Goal: Communication & Community: Answer question/provide support

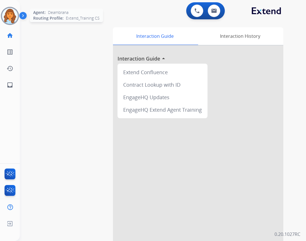
click at [14, 19] on img at bounding box center [10, 16] width 16 height 16
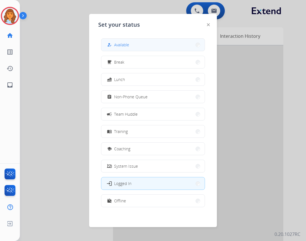
click at [134, 46] on button "how_to_reg Available" at bounding box center [152, 45] width 103 height 12
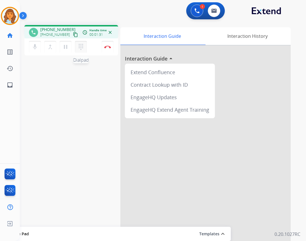
click at [78, 49] on mat-icon "dialpad" at bounding box center [80, 46] width 7 height 7
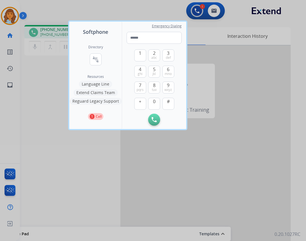
click at [104, 86] on button "Language Line" at bounding box center [95, 84] width 33 height 7
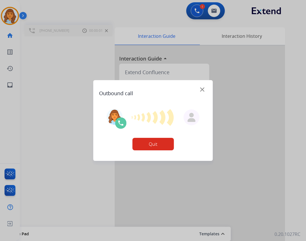
click at [164, 144] on button "Quit" at bounding box center [152, 144] width 41 height 12
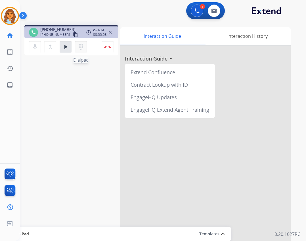
click at [78, 49] on mat-icon "dialpad" at bounding box center [80, 46] width 7 height 7
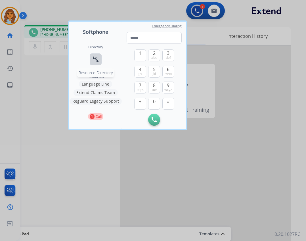
click at [98, 60] on mat-icon "connect_without_contact" at bounding box center [95, 59] width 7 height 7
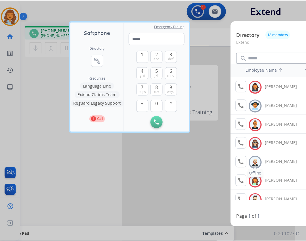
scroll to position [57, 0]
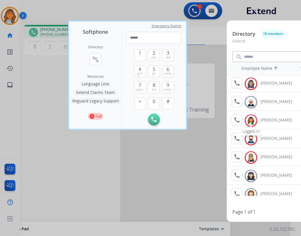
click at [249, 123] on img at bounding box center [251, 120] width 8 height 9
click at [234, 120] on mat-icon "call" at bounding box center [237, 120] width 7 height 7
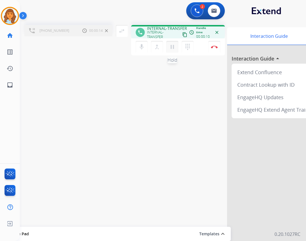
click at [171, 46] on mat-icon "pause" at bounding box center [172, 46] width 7 height 7
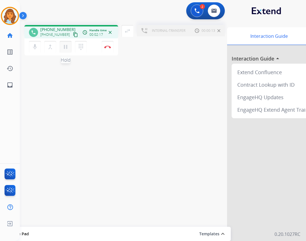
click at [67, 47] on mat-icon "pause" at bounding box center [65, 46] width 7 height 7
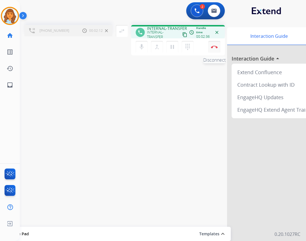
click at [213, 47] on img at bounding box center [214, 46] width 7 height 3
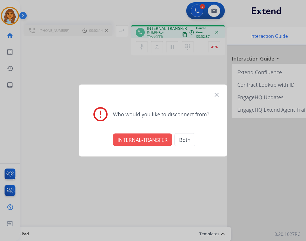
click at [151, 142] on button "INTERNAL-TRANSFER" at bounding box center [142, 139] width 59 height 12
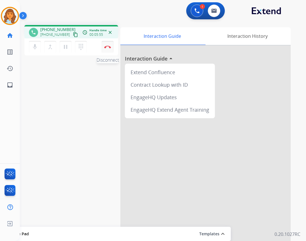
click at [108, 47] on img at bounding box center [107, 46] width 7 height 3
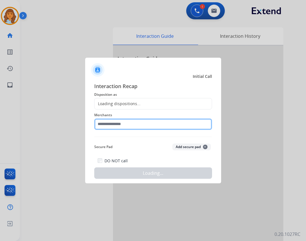
click at [130, 119] on input "text" at bounding box center [153, 123] width 118 height 11
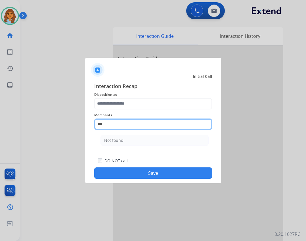
scroll to position [0, 0]
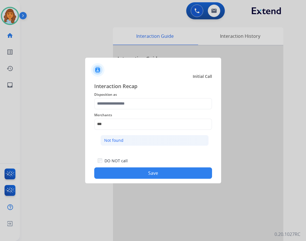
click at [195, 143] on li "Not found" at bounding box center [154, 140] width 108 height 11
type input "*********"
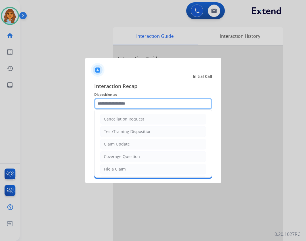
click at [181, 105] on input "text" at bounding box center [153, 103] width 118 height 11
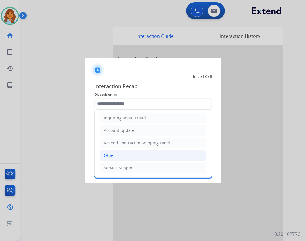
click at [168, 151] on li "Other" at bounding box center [153, 155] width 106 height 11
type input "*****"
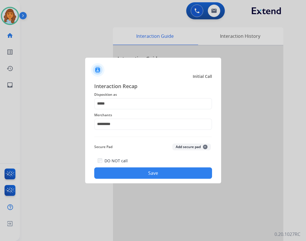
click at [185, 169] on button "Save" at bounding box center [153, 172] width 118 height 11
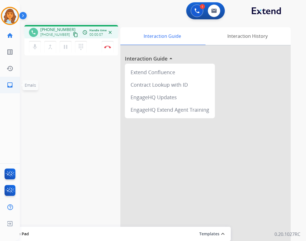
click at [12, 83] on mat-icon "inbox" at bounding box center [10, 84] width 7 height 7
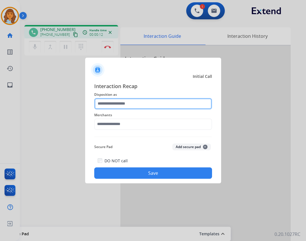
click at [127, 105] on input "text" at bounding box center [153, 103] width 118 height 11
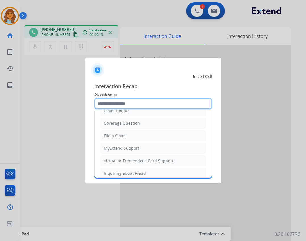
scroll to position [85, 0]
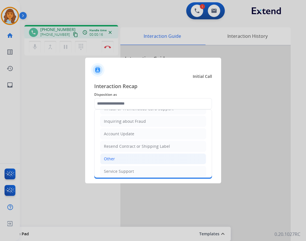
click at [125, 157] on li "Other" at bounding box center [153, 158] width 106 height 11
type input "*****"
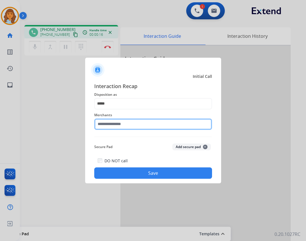
click at [127, 124] on input "text" at bounding box center [153, 123] width 118 height 11
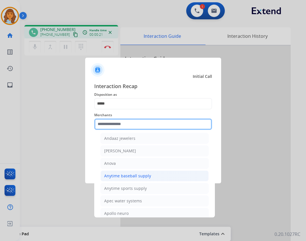
scroll to position [624, 0]
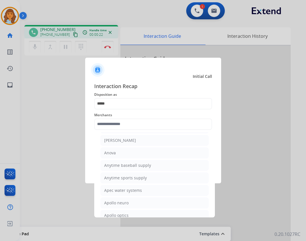
click at [152, 130] on div "Merchants 12fifteen diamonds 12volt&beyond 1more usa 1st c & r llc 2a4life 2lou…" at bounding box center [153, 120] width 118 height 23
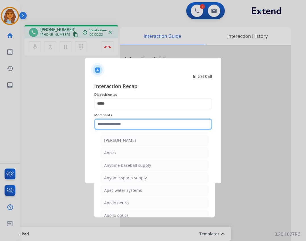
click at [152, 129] on input "text" at bounding box center [153, 123] width 118 height 11
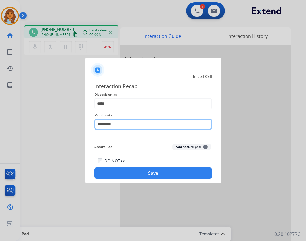
type input "*********"
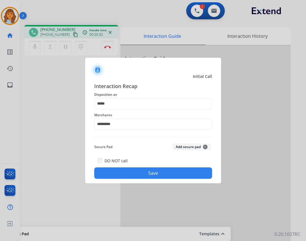
drag, startPoint x: 165, startPoint y: 180, endPoint x: 170, endPoint y: 178, distance: 5.6
click at [169, 178] on div "Interaction Recap Disposition as ***** Merchants ********* Secure Pad Add secur…" at bounding box center [153, 130] width 136 height 106
click at [173, 175] on button "Save" at bounding box center [153, 172] width 118 height 11
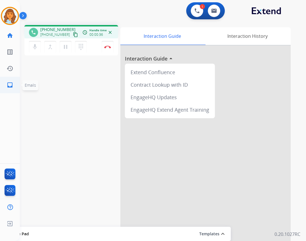
click at [15, 84] on link "inbox Emails" at bounding box center [10, 85] width 16 height 16
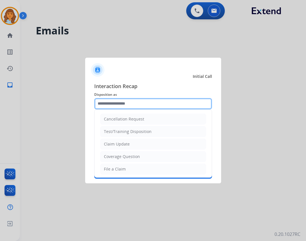
drag, startPoint x: 209, startPoint y: 98, endPoint x: 201, endPoint y: 101, distance: 8.5
click at [208, 98] on input "text" at bounding box center [153, 103] width 118 height 11
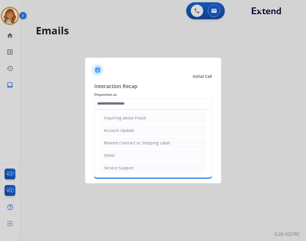
click at [132, 161] on ul "Cancellation Request Test/Training Disposition Claim Update Coverage Question F…" at bounding box center [153, 99] width 117 height 156
click at [133, 159] on li "Other" at bounding box center [153, 155] width 106 height 11
type input "*****"
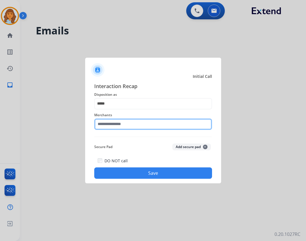
click at [133, 126] on input "text" at bounding box center [153, 123] width 118 height 11
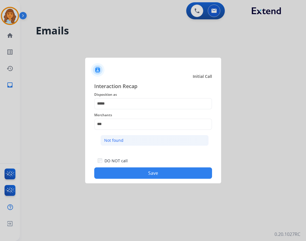
click at [153, 138] on li "Not found" at bounding box center [154, 140] width 108 height 11
type input "*********"
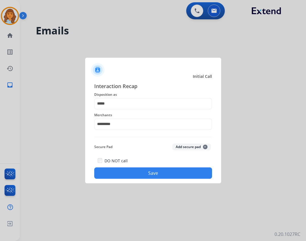
click at [156, 166] on div "DO NOT call Save" at bounding box center [153, 168] width 118 height 22
click at [156, 170] on button "Save" at bounding box center [153, 172] width 118 height 11
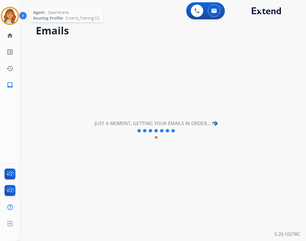
click at [8, 18] on img at bounding box center [10, 16] width 16 height 16
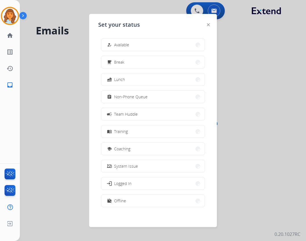
click at [123, 43] on span "Available" at bounding box center [121, 45] width 15 height 6
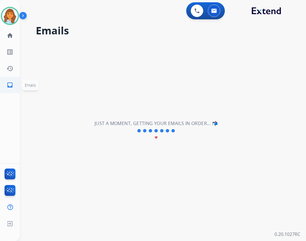
click at [15, 86] on link "inbox Emails" at bounding box center [10, 85] width 16 height 16
click at [5, 87] on link "inbox Emails" at bounding box center [10, 85] width 16 height 16
click at [11, 86] on mat-icon "inbox" at bounding box center [10, 84] width 7 height 7
click at [14, 34] on link "home Home" at bounding box center [10, 36] width 16 height 16
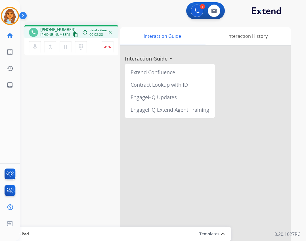
click at [73, 33] on mat-icon "content_copy" at bounding box center [75, 34] width 5 height 5
click at [81, 48] on mat-icon "dialpad" at bounding box center [80, 46] width 7 height 7
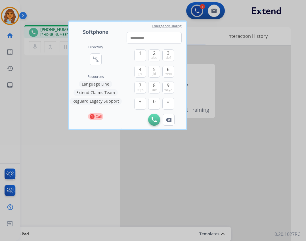
type input "**********"
click at [151, 207] on div at bounding box center [153, 120] width 306 height 241
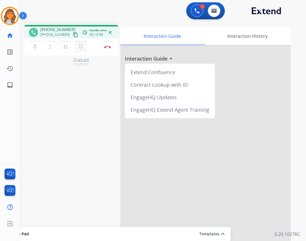
click at [83, 48] on mat-icon "dialpad" at bounding box center [80, 46] width 7 height 7
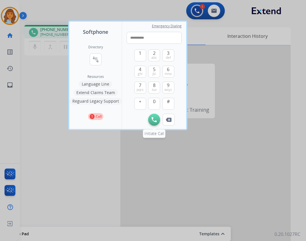
type input "**********"
click at [156, 123] on button "Initiate Call" at bounding box center [154, 120] width 12 height 12
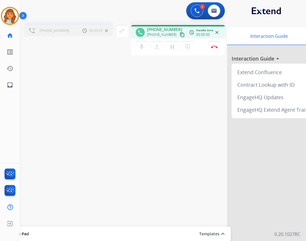
click at [158, 53] on div "mic Mute merge_type Bridge pause Hold dialpad Dialpad Disconnect" at bounding box center [178, 46] width 94 height 17
click at [158, 49] on mat-icon "merge_type" at bounding box center [157, 46] width 7 height 7
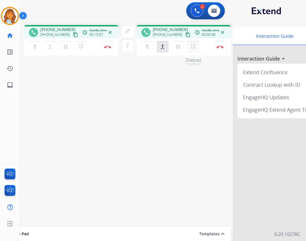
click at [194, 50] on mat-icon "dialpad" at bounding box center [193, 46] width 7 height 7
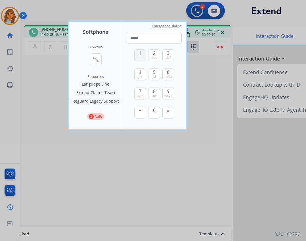
click at [138, 55] on button "1" at bounding box center [140, 55] width 12 height 12
type input "*"
click at [232, 91] on div at bounding box center [153, 120] width 306 height 241
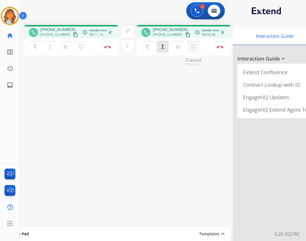
click at [192, 47] on mat-icon "dialpad" at bounding box center [193, 46] width 7 height 7
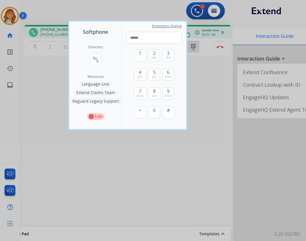
click at [51, 131] on div at bounding box center [153, 120] width 306 height 241
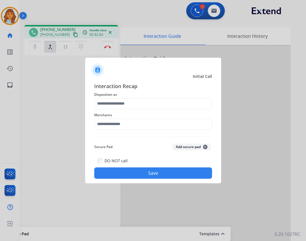
click at [146, 173] on button "Save" at bounding box center [153, 172] width 118 height 11
click at [140, 173] on button "Save" at bounding box center [153, 172] width 118 height 11
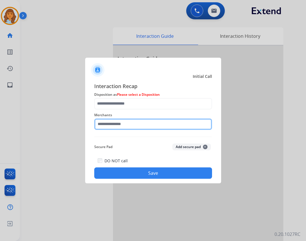
click at [128, 122] on input "text" at bounding box center [153, 123] width 118 height 11
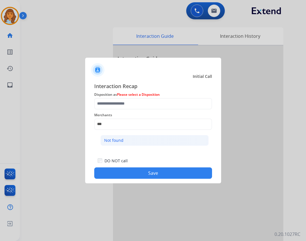
drag, startPoint x: 153, startPoint y: 146, endPoint x: 156, endPoint y: 139, distance: 7.6
click at [153, 142] on ul "Not found" at bounding box center [155, 141] width 112 height 19
click at [156, 139] on li "Not found" at bounding box center [154, 140] width 108 height 11
type input "*********"
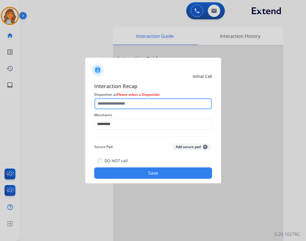
click at [154, 102] on input "text" at bounding box center [153, 103] width 118 height 11
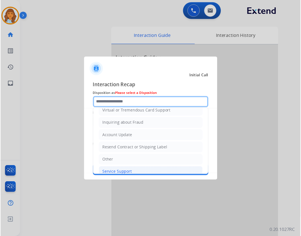
scroll to position [89, 0]
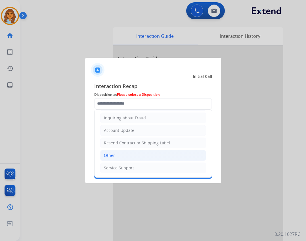
click at [144, 151] on li "Other" at bounding box center [153, 155] width 106 height 11
type input "*****"
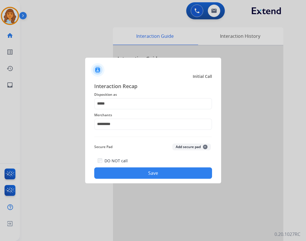
click at [141, 174] on button "Save" at bounding box center [153, 172] width 118 height 11
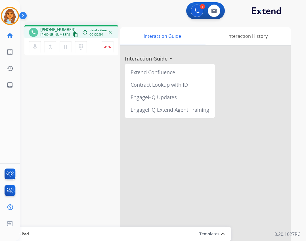
click at [73, 36] on mat-icon "content_copy" at bounding box center [75, 34] width 5 height 5
click at [65, 47] on mat-icon "pause" at bounding box center [65, 46] width 7 height 7
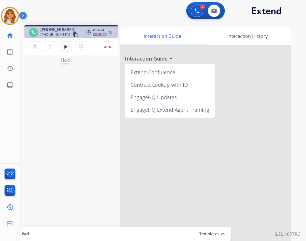
click at [68, 47] on mat-icon "play_arrow" at bounding box center [65, 46] width 7 height 7
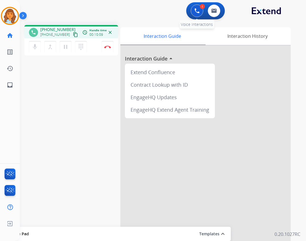
click at [193, 9] on button at bounding box center [197, 11] width 12 height 12
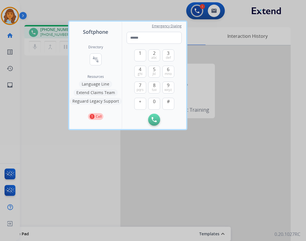
click at [120, 12] on div at bounding box center [153, 120] width 306 height 241
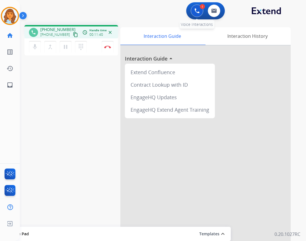
click at [193, 12] on button at bounding box center [197, 11] width 12 height 12
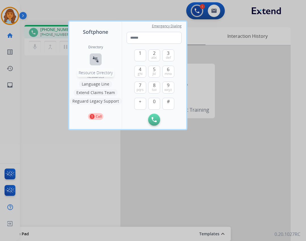
drag, startPoint x: 98, startPoint y: 61, endPoint x: 104, endPoint y: 61, distance: 5.4
click at [100, 61] on button "connect_without_contact Resource Directory" at bounding box center [96, 59] width 12 height 12
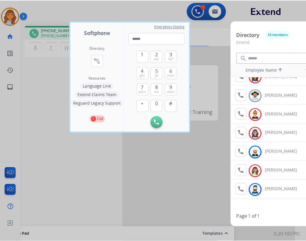
scroll to position [0, 0]
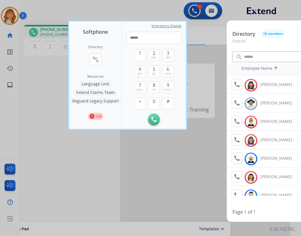
click at [188, 175] on div at bounding box center [150, 118] width 301 height 236
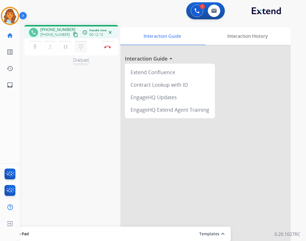
click at [79, 45] on mat-icon "dialpad" at bounding box center [80, 46] width 7 height 7
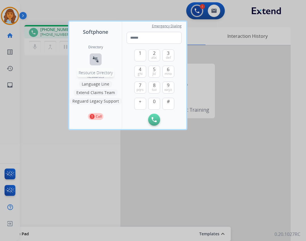
click at [95, 56] on mat-icon "connect_without_contact" at bounding box center [95, 59] width 7 height 7
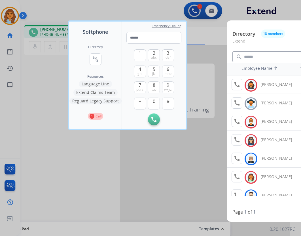
click at [104, 90] on button "Extend Claims Team" at bounding box center [96, 92] width 44 height 7
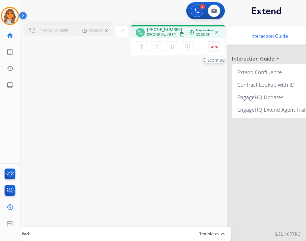
click at [215, 45] on img at bounding box center [214, 46] width 7 height 3
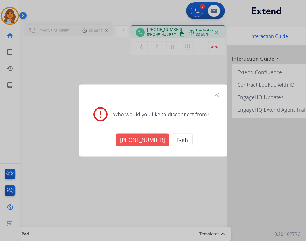
click at [148, 140] on button "[PHONE_NUMBER]" at bounding box center [143, 139] width 54 height 12
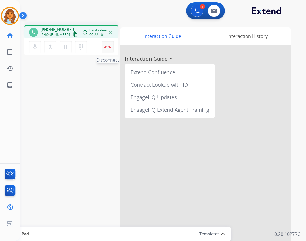
click at [110, 47] on img at bounding box center [107, 46] width 7 height 3
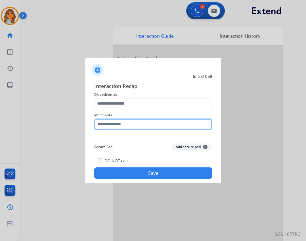
click at [133, 121] on input "text" at bounding box center [153, 123] width 118 height 11
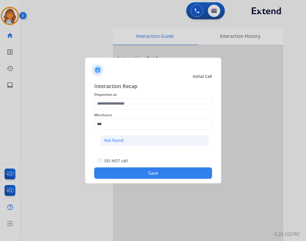
click at [165, 144] on li "Not found" at bounding box center [154, 140] width 108 height 11
type input "*********"
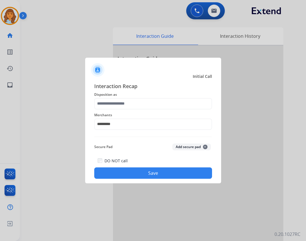
click at [168, 167] on button "Save" at bounding box center [153, 172] width 118 height 11
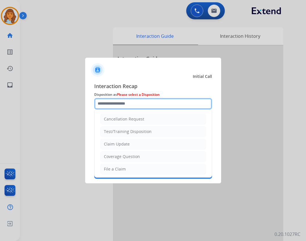
drag, startPoint x: 136, startPoint y: 101, endPoint x: 135, endPoint y: 108, distance: 6.5
click at [135, 101] on input "text" at bounding box center [153, 103] width 118 height 11
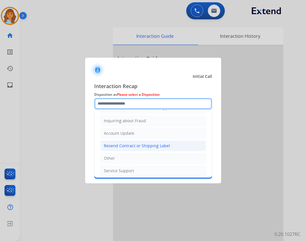
scroll to position [89, 0]
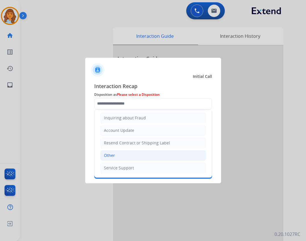
click at [129, 156] on li "Other" at bounding box center [153, 155] width 106 height 11
type input "*****"
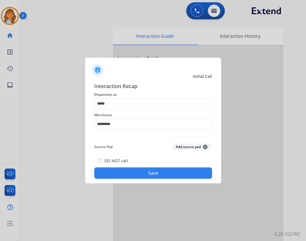
click at [136, 172] on button "Save" at bounding box center [153, 172] width 118 height 11
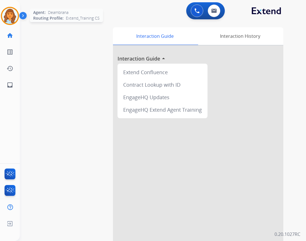
click at [12, 18] on img at bounding box center [10, 16] width 16 height 16
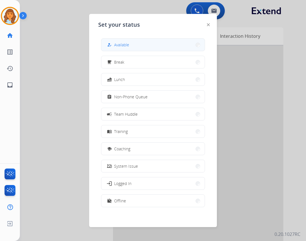
click at [179, 49] on button "how_to_reg Available" at bounding box center [152, 45] width 103 height 12
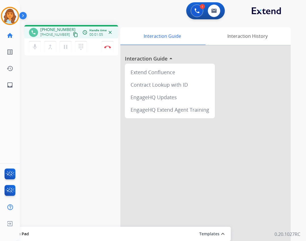
click at [72, 35] on button "content_copy" at bounding box center [75, 34] width 7 height 7
click at [73, 34] on mat-icon "content_copy" at bounding box center [75, 34] width 5 height 5
click at [15, 84] on link "inbox Emails" at bounding box center [10, 85] width 16 height 16
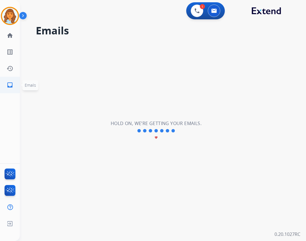
click at [7, 80] on link "inbox Emails" at bounding box center [10, 85] width 16 height 16
click at [14, 34] on link "home Home" at bounding box center [10, 36] width 16 height 16
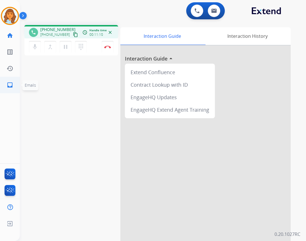
click at [13, 83] on mat-icon "inbox" at bounding box center [10, 84] width 7 height 7
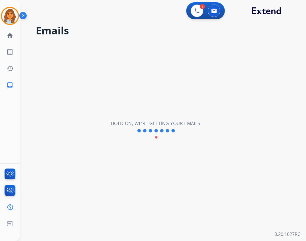
click at [154, 123] on h2 "Hold on, we’re getting your emails." at bounding box center [156, 123] width 91 height 7
drag, startPoint x: 202, startPoint y: 132, endPoint x: 195, endPoint y: 126, distance: 9.1
click at [203, 127] on div "**********" at bounding box center [156, 130] width 272 height 220
click at [11, 84] on mat-icon "inbox" at bounding box center [10, 84] width 7 height 7
click at [19, 87] on ul "inbox Emails Emails" at bounding box center [10, 85] width 20 height 16
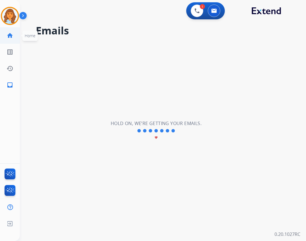
click at [12, 39] on link "home Home" at bounding box center [10, 36] width 16 height 16
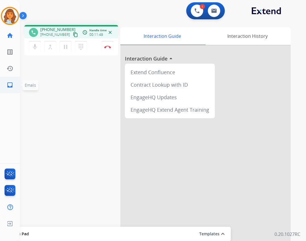
click at [16, 87] on link "inbox Emails" at bounding box center [10, 85] width 16 height 16
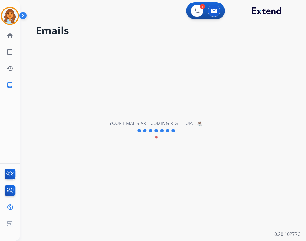
click at [174, 126] on h2 "Your emails are coming right up... ☕" at bounding box center [155, 123] width 93 height 7
click at [15, 79] on link "inbox Emails" at bounding box center [10, 85] width 16 height 16
click at [7, 88] on mat-icon "inbox" at bounding box center [10, 84] width 7 height 7
drag, startPoint x: 21, startPoint y: 40, endPoint x: 18, endPoint y: 39, distance: 3.0
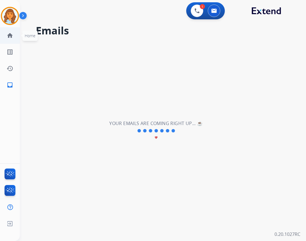
click at [21, 40] on div "**********" at bounding box center [156, 130] width 272 height 220
click at [13, 37] on mat-icon "home" at bounding box center [10, 35] width 7 height 7
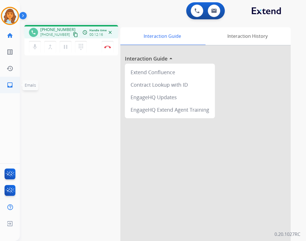
click at [13, 85] on link "inbox Emails" at bounding box center [10, 85] width 16 height 16
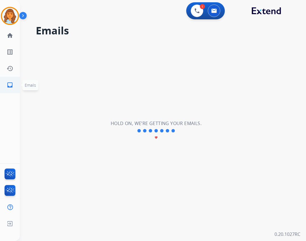
click at [6, 81] on link "inbox Emails" at bounding box center [10, 85] width 16 height 16
click at [14, 87] on link "inbox Emails" at bounding box center [10, 85] width 16 height 16
click at [13, 82] on link "inbox Emails" at bounding box center [10, 85] width 16 height 16
click at [16, 89] on link "inbox Emails" at bounding box center [10, 85] width 16 height 16
click at [16, 86] on link "inbox Emails" at bounding box center [10, 85] width 16 height 16
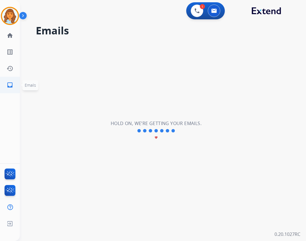
click at [16, 84] on link "inbox Emails" at bounding box center [10, 85] width 16 height 16
click at [13, 39] on link "home Home" at bounding box center [10, 36] width 16 height 16
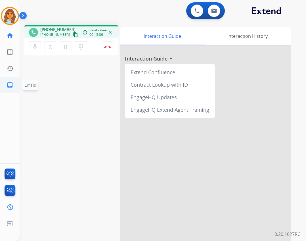
click at [13, 89] on link "inbox Emails" at bounding box center [10, 85] width 16 height 16
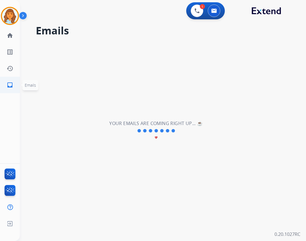
click at [18, 86] on ul "inbox Emails Emails" at bounding box center [10, 85] width 20 height 16
click at [15, 39] on link "home Home" at bounding box center [10, 36] width 16 height 16
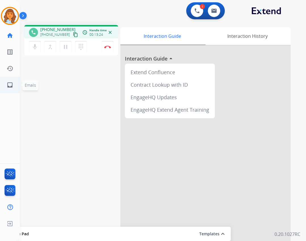
drag, startPoint x: 5, startPoint y: 96, endPoint x: 7, endPoint y: 91, distance: 5.4
click at [7, 94] on div "Deambrana Busy Edit Avatar Agent: Deambrana Routing Profile: Extend_Training CS…" at bounding box center [10, 120] width 20 height 241
click at [7, 91] on link "inbox Emails" at bounding box center [10, 85] width 16 height 16
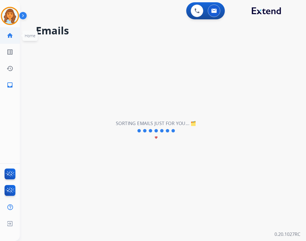
click at [19, 39] on ul "home Home Home" at bounding box center [10, 35] width 20 height 16
click at [13, 88] on link "inbox Emails" at bounding box center [10, 85] width 16 height 16
click at [14, 83] on link "inbox Emails" at bounding box center [10, 85] width 16 height 16
click at [14, 84] on link "inbox Emails" at bounding box center [10, 85] width 16 height 16
click at [19, 40] on ul "home Home Home" at bounding box center [10, 35] width 20 height 16
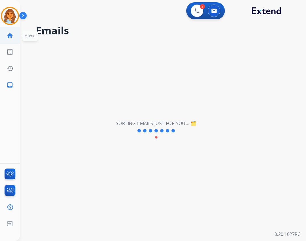
click at [16, 34] on link "home Home" at bounding box center [10, 36] width 16 height 16
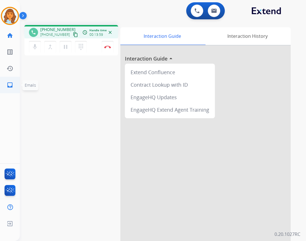
click at [3, 84] on link "inbox Emails" at bounding box center [10, 85] width 16 height 16
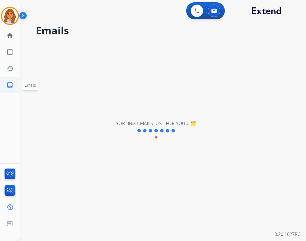
click at [23, 85] on span "Emails" at bounding box center [30, 85] width 16 height 10
click at [22, 85] on span "Emails" at bounding box center [30, 85] width 16 height 10
click at [4, 87] on link "inbox Emails" at bounding box center [10, 85] width 16 height 16
click at [8, 36] on mat-icon "home" at bounding box center [10, 35] width 7 height 7
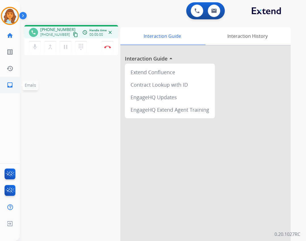
click at [12, 87] on mat-icon "inbox" at bounding box center [10, 84] width 7 height 7
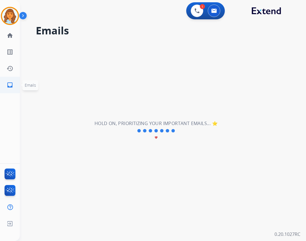
click at [11, 87] on mat-icon "inbox" at bounding box center [10, 84] width 7 height 7
click at [9, 83] on mat-icon "inbox" at bounding box center [10, 84] width 7 height 7
click at [13, 37] on mat-icon "home" at bounding box center [10, 35] width 7 height 7
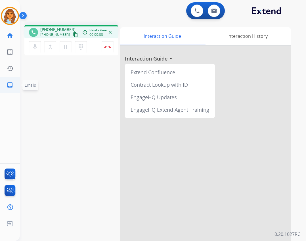
click at [16, 87] on link "inbox Emails" at bounding box center [10, 85] width 16 height 16
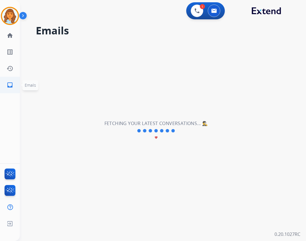
click at [16, 85] on link "inbox Emails" at bounding box center [10, 85] width 16 height 16
click at [12, 45] on link "list_alt Outbound Leads" at bounding box center [10, 52] width 16 height 16
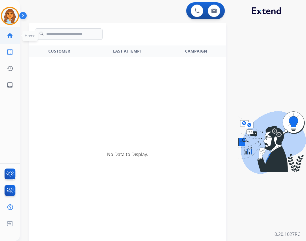
click at [10, 30] on link "home Home" at bounding box center [10, 36] width 16 height 16
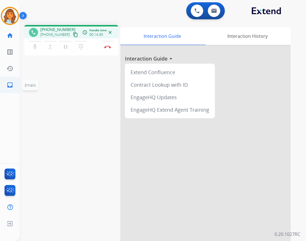
drag, startPoint x: 5, startPoint y: 84, endPoint x: 8, endPoint y: 86, distance: 3.3
click at [8, 86] on link "inbox Emails" at bounding box center [10, 85] width 16 height 16
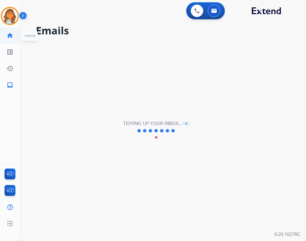
click at [10, 31] on link "home Home" at bounding box center [10, 36] width 16 height 16
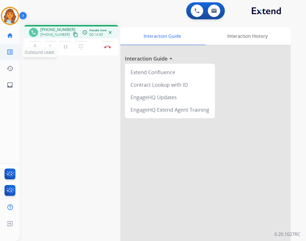
click at [16, 49] on link "list_alt Outbound Leads" at bounding box center [10, 52] width 16 height 16
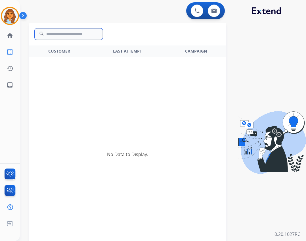
click at [66, 35] on input "text" at bounding box center [69, 33] width 68 height 11
paste input "**********"
click at [102, 33] on input "**********" at bounding box center [69, 33] width 68 height 11
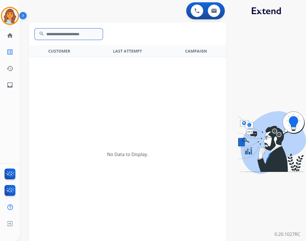
scroll to position [0, 0]
type input "*"
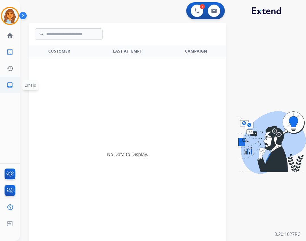
click at [16, 82] on link "inbox Emails" at bounding box center [10, 85] width 16 height 16
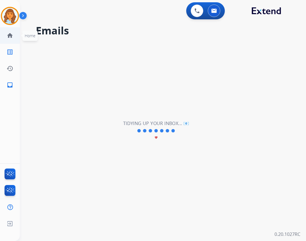
click at [7, 34] on mat-icon "home" at bounding box center [10, 35] width 7 height 7
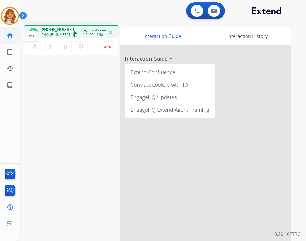
click at [9, 32] on link "home Home" at bounding box center [10, 36] width 16 height 16
click at [15, 85] on link "inbox Emails" at bounding box center [10, 85] width 16 height 16
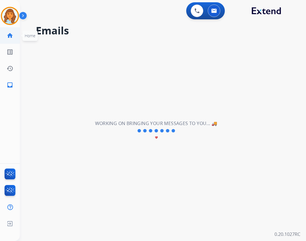
click at [8, 35] on mat-icon "home" at bounding box center [10, 35] width 7 height 7
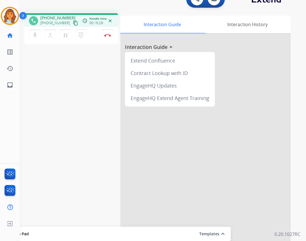
scroll to position [16, 0]
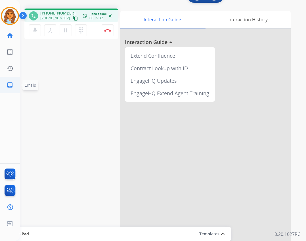
click at [14, 84] on link "inbox Emails" at bounding box center [10, 85] width 16 height 16
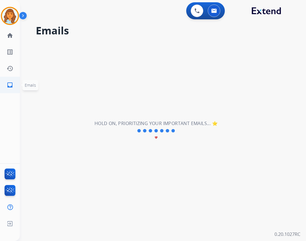
click at [19, 82] on ul "inbox Emails Emails" at bounding box center [10, 85] width 20 height 16
click at [11, 35] on mat-icon "home" at bounding box center [10, 35] width 7 height 7
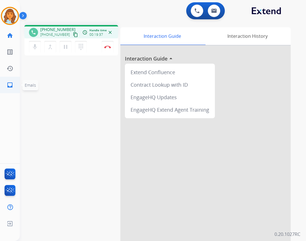
click at [7, 85] on mat-icon "inbox" at bounding box center [10, 84] width 7 height 7
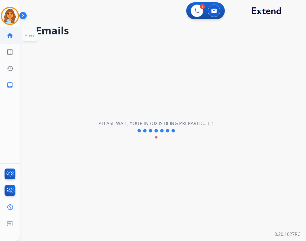
click at [13, 36] on mat-icon "home" at bounding box center [10, 35] width 7 height 7
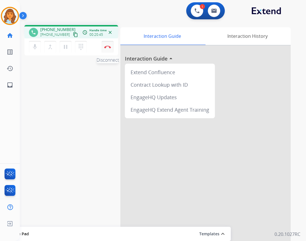
click at [109, 48] on img at bounding box center [107, 46] width 7 height 3
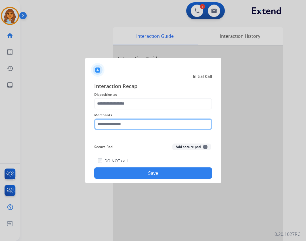
click at [166, 123] on input "text" at bounding box center [153, 123] width 118 height 11
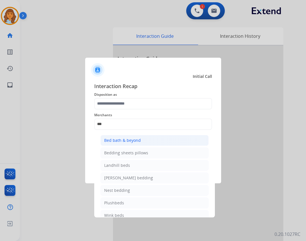
click at [127, 142] on div "Bed bath & beyond" at bounding box center [122, 140] width 37 height 6
type input "**********"
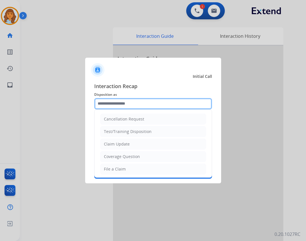
drag, startPoint x: 125, startPoint y: 103, endPoint x: 124, endPoint y: 100, distance: 3.1
click at [125, 101] on input "text" at bounding box center [153, 103] width 118 height 11
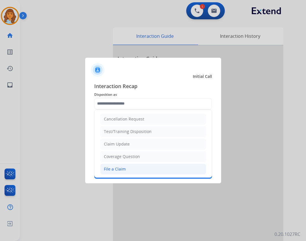
click at [117, 167] on div "File a Claim" at bounding box center [115, 169] width 22 height 6
type input "**********"
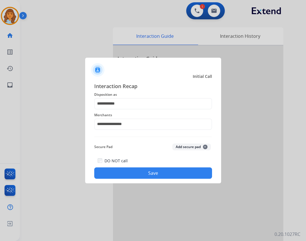
click at [144, 177] on button "Save" at bounding box center [153, 172] width 118 height 11
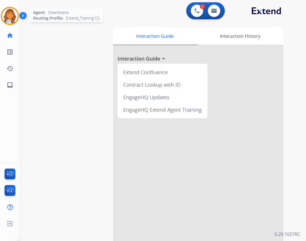
click at [16, 22] on div at bounding box center [10, 16] width 18 height 18
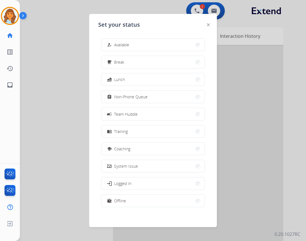
click at [121, 47] on span "Available" at bounding box center [121, 45] width 15 height 6
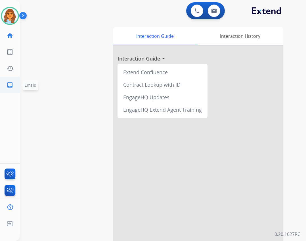
click at [0, 85] on ul "inbox Emails Emails" at bounding box center [10, 85] width 20 height 16
click at [12, 84] on mat-icon "inbox" at bounding box center [10, 84] width 7 height 7
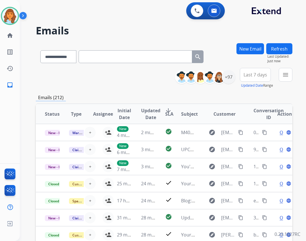
click at [289, 49] on button "Refresh" at bounding box center [279, 48] width 26 height 11
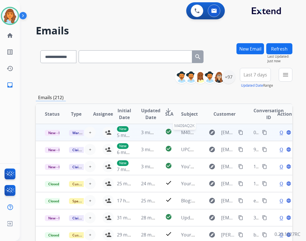
click at [191, 131] on span "M409AQ2K" at bounding box center [192, 132] width 23 height 6
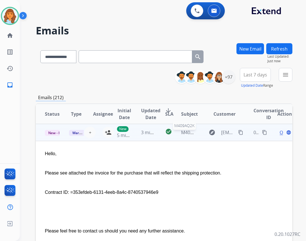
click at [190, 130] on span "M409AQ2K" at bounding box center [192, 132] width 23 height 6
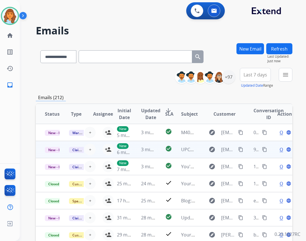
click at [177, 145] on td "UPCOMING REPAIR: Extend Customer" at bounding box center [184, 149] width 24 height 17
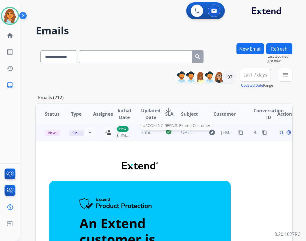
click at [186, 133] on span "UPCOMING REPAIR: Extend Customer" at bounding box center [221, 132] width 80 height 6
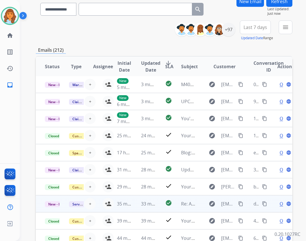
scroll to position [57, 0]
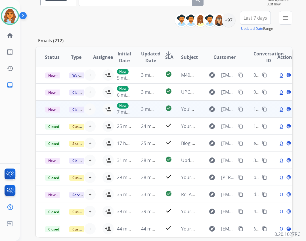
click at [172, 106] on td "You've been assigned a new service order: 51f8b009-6c6b-429a-8a3d-2bb9232c4ac9" at bounding box center [184, 108] width 24 height 17
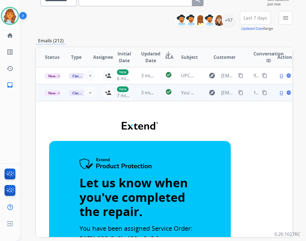
scroll to position [34, 0]
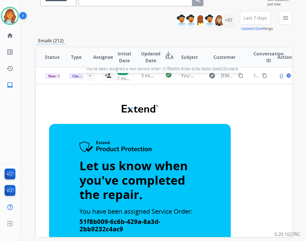
click at [184, 77] on span "You've been assigned a new service order: 51f8b009-6c6b-429a-8a3d-2bb9232c4ac9" at bounding box center [270, 75] width 179 height 6
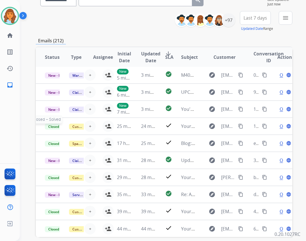
scroll to position [0, 0]
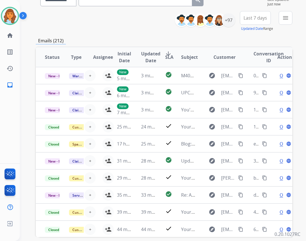
click at [134, 5] on input "text" at bounding box center [136, -1] width 114 height 13
paste input "**********"
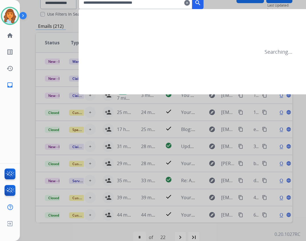
type input "**********"
click at [203, 6] on button "search" at bounding box center [197, 2] width 11 height 13
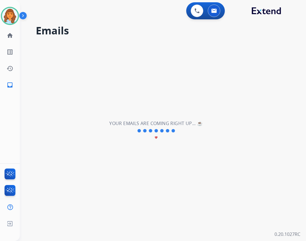
scroll to position [0, 0]
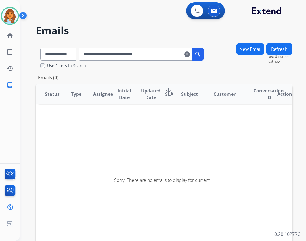
click at [201, 53] on mat-icon "search" at bounding box center [197, 54] width 7 height 7
click at [189, 52] on input "**********" at bounding box center [136, 54] width 114 height 13
click at [191, 53] on input "**********" at bounding box center [136, 54] width 114 height 13
click at [199, 46] on div "**********" at bounding box center [122, 53] width 172 height 20
click at [196, 51] on div "**********" at bounding box center [141, 54] width 125 height 13
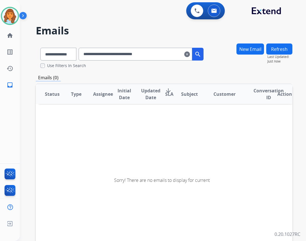
click at [190, 54] on mat-icon "clear" at bounding box center [187, 54] width 6 height 7
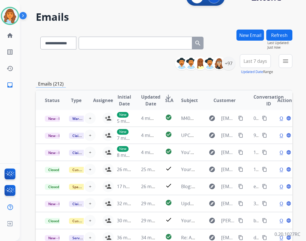
scroll to position [82, 0]
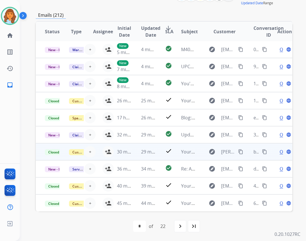
click at [199, 155] on td "explore [PERSON_NAME][EMAIL_ADDRESS][PERSON_NAME][DOMAIN_NAME] content_copy" at bounding box center [220, 151] width 48 height 17
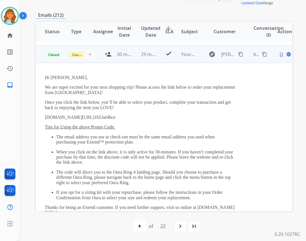
scroll to position [102, 0]
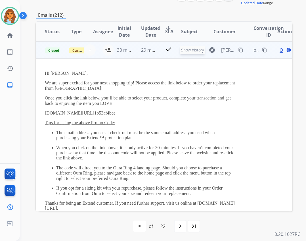
click at [212, 50] on mat-icon "explore" at bounding box center [212, 50] width 7 height 7
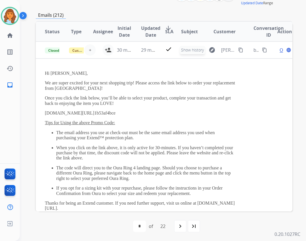
type input "**********"
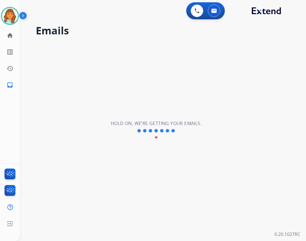
scroll to position [1, 0]
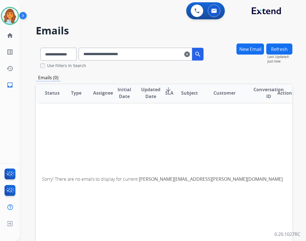
click at [192, 54] on input "**********" at bounding box center [136, 54] width 114 height 13
click at [197, 55] on div "**********" at bounding box center [141, 54] width 125 height 13
click at [190, 54] on mat-icon "clear" at bounding box center [187, 54] width 6 height 7
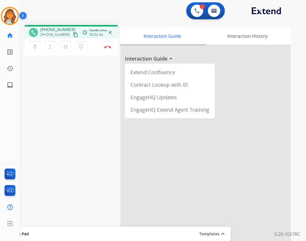
click at [73, 36] on mat-icon "content_copy" at bounding box center [75, 34] width 5 height 5
click at [14, 87] on link "inbox Emails" at bounding box center [10, 85] width 16 height 16
select select "**********"
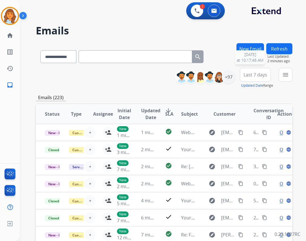
click at [280, 49] on button "Refresh" at bounding box center [279, 48] width 26 height 11
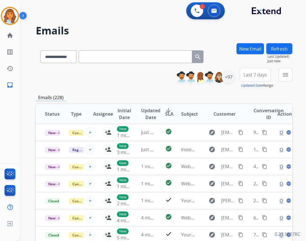
click at [283, 50] on button "Refresh" at bounding box center [279, 48] width 26 height 11
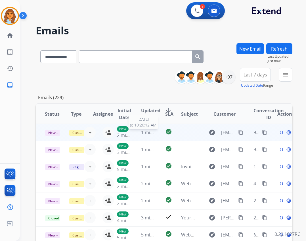
click at [141, 134] on span "1 minute ago" at bounding box center [155, 132] width 28 height 6
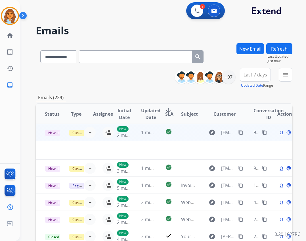
click at [201, 133] on td "explore [EMAIL_ADDRESS][DOMAIN_NAME] content_copy" at bounding box center [220, 132] width 48 height 17
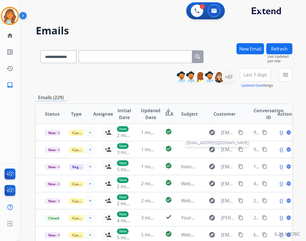
click at [225, 151] on span "[EMAIL_ADDRESS][DOMAIN_NAME]" at bounding box center [228, 149] width 14 height 7
type input "**********"
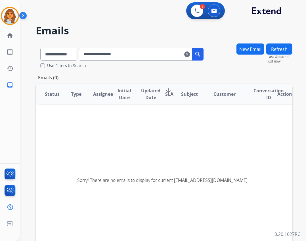
click at [190, 57] on input "**********" at bounding box center [136, 54] width 114 height 13
click at [192, 53] on div "**********" at bounding box center [141, 54] width 125 height 13
click at [190, 54] on mat-icon "clear" at bounding box center [187, 54] width 6 height 7
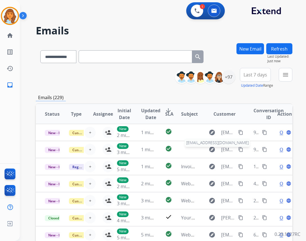
click at [223, 147] on span "[EMAIL_ADDRESS][DOMAIN_NAME]" at bounding box center [228, 149] width 14 height 7
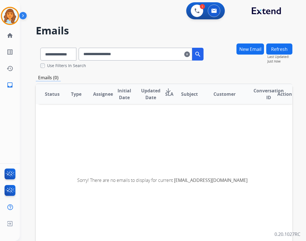
drag, startPoint x: 196, startPoint y: 55, endPoint x: 194, endPoint y: 57, distance: 3.0
click at [190, 55] on mat-icon "clear" at bounding box center [187, 54] width 6 height 7
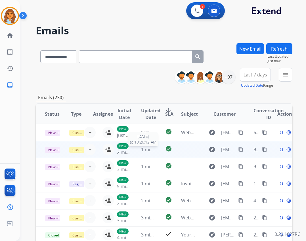
click at [151, 150] on span "1 minute ago" at bounding box center [155, 149] width 28 height 6
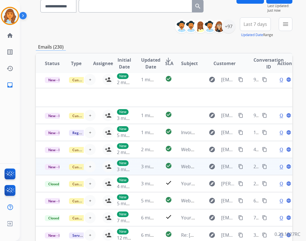
scroll to position [82, 0]
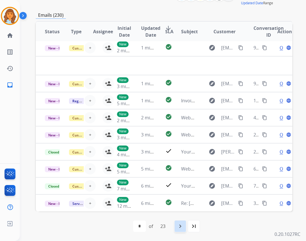
click at [178, 226] on mat-icon "navigate_next" at bounding box center [180, 226] width 7 height 7
select select "*"
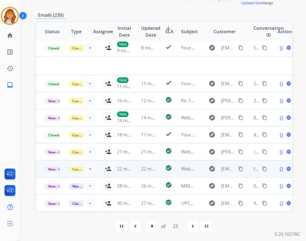
click at [110, 169] on td "22 minutes ago" at bounding box center [120, 168] width 24 height 17
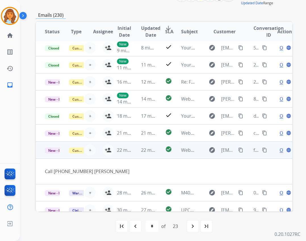
scroll to position [26, 0]
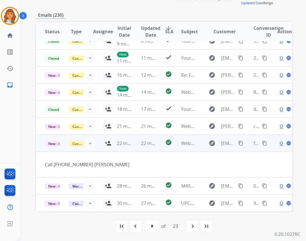
click at [108, 144] on td "22 minutes ago" at bounding box center [120, 143] width 24 height 17
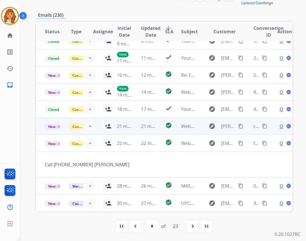
scroll to position [1, 0]
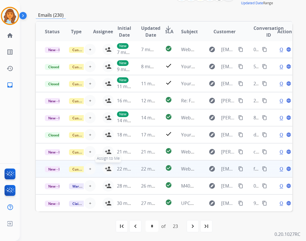
click at [106, 168] on mat-icon "person_add" at bounding box center [108, 168] width 7 height 7
click at [280, 167] on span "Open" at bounding box center [286, 168] width 12 height 7
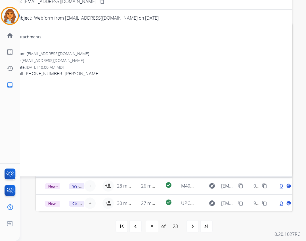
scroll to position [0, 0]
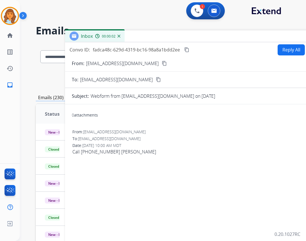
drag, startPoint x: 108, startPoint y: 37, endPoint x: 159, endPoint y: 33, distance: 51.0
click at [159, 33] on div "Inbox 00:00:02" at bounding box center [207, 36] width 284 height 12
click at [87, 121] on div "0 attachments" at bounding box center [207, 115] width 270 height 14
click at [86, 120] on div "0 attachments" at bounding box center [207, 115] width 270 height 14
click at [86, 119] on div "0 attachments" at bounding box center [207, 115] width 270 height 14
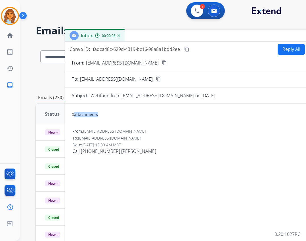
click at [90, 119] on div "0 attachments" at bounding box center [207, 115] width 270 height 14
click at [162, 62] on mat-icon "content_copy" at bounding box center [164, 62] width 5 height 5
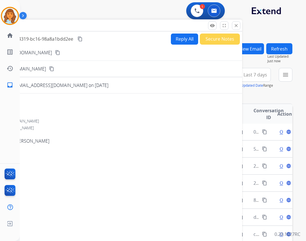
drag, startPoint x: 264, startPoint y: 33, endPoint x: 181, endPoint y: 23, distance: 83.8
click at [158, 21] on div "Inbox 00:00:16" at bounding box center [100, 26] width 284 height 12
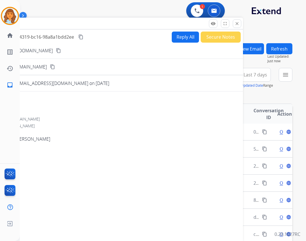
click at [235, 24] on mat-icon "close" at bounding box center [236, 23] width 5 height 5
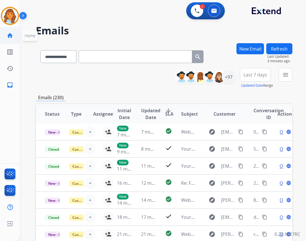
click at [10, 33] on mat-icon "home" at bounding box center [10, 35] width 7 height 7
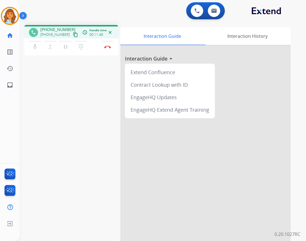
click at [73, 32] on mat-icon "content_copy" at bounding box center [75, 34] width 5 height 5
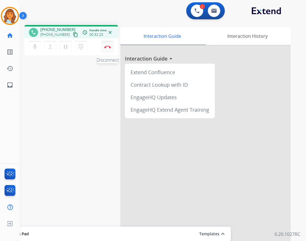
click at [110, 50] on button "Disconnect" at bounding box center [108, 47] width 12 height 12
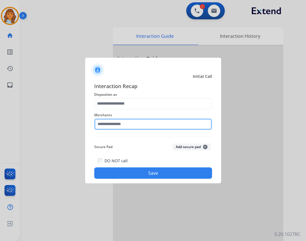
click at [118, 121] on input "text" at bounding box center [153, 123] width 118 height 11
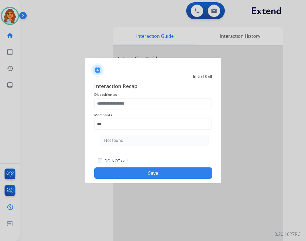
drag, startPoint x: 123, startPoint y: 140, endPoint x: 124, endPoint y: 134, distance: 5.9
click at [123, 138] on li "Not found" at bounding box center [154, 140] width 108 height 11
type input "*********"
drag, startPoint x: 129, startPoint y: 97, endPoint x: 129, endPoint y: 104, distance: 7.1
click at [129, 99] on div "Interaction Recap Disposition as Merchants ********* Secure Pad Add secure pad …" at bounding box center [153, 130] width 118 height 97
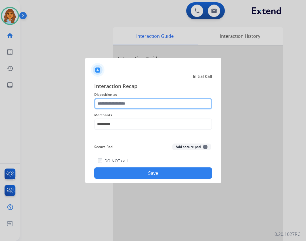
click at [129, 104] on input "text" at bounding box center [153, 103] width 118 height 11
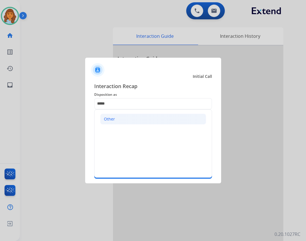
click at [125, 116] on li "Other" at bounding box center [153, 119] width 106 height 11
type input "*****"
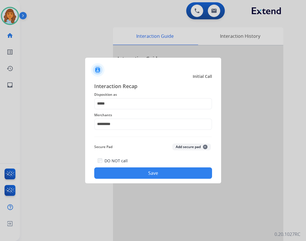
click at [141, 181] on div "Interaction Recap Disposition as ***** Merchants ********* Secure Pad Add secur…" at bounding box center [153, 130] width 136 height 106
click at [142, 174] on button "Save" at bounding box center [153, 172] width 118 height 11
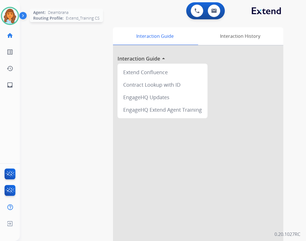
click at [18, 20] on div "Deambrana Available Edit Avatar Agent: Deambrana Routing Profile: Extend_Traini…" at bounding box center [10, 16] width 20 height 18
click at [14, 16] on img at bounding box center [10, 16] width 16 height 16
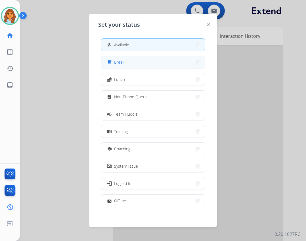
click at [146, 65] on button "free_breakfast Break" at bounding box center [152, 62] width 103 height 12
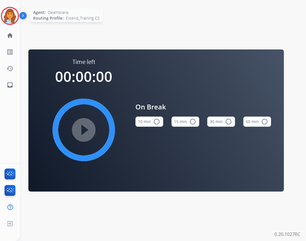
click at [6, 24] on div at bounding box center [10, 16] width 18 height 18
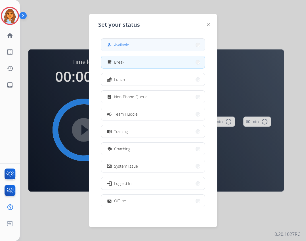
click at [129, 43] on span "Available" at bounding box center [121, 45] width 15 height 6
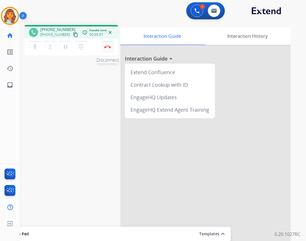
click at [108, 44] on button "Disconnect" at bounding box center [108, 47] width 12 height 12
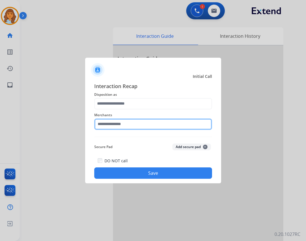
click at [110, 122] on input "text" at bounding box center [153, 123] width 118 height 11
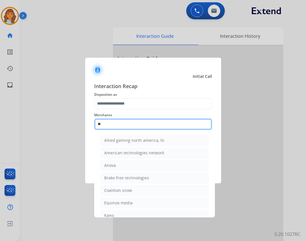
type input "*"
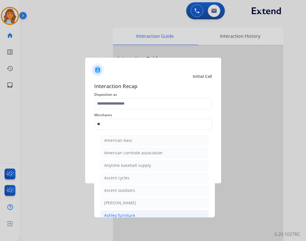
click at [136, 213] on li "Ashley furniture" at bounding box center [154, 215] width 108 height 11
type input "**********"
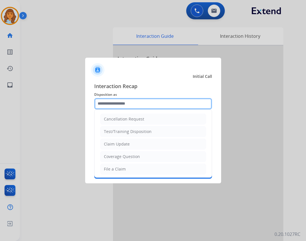
click at [114, 106] on input "text" at bounding box center [153, 103] width 118 height 11
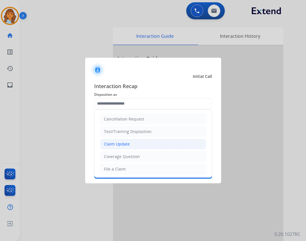
click at [140, 146] on li "Claim Update" at bounding box center [153, 143] width 106 height 11
type input "**********"
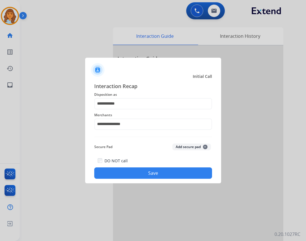
drag, startPoint x: 156, startPoint y: 173, endPoint x: 157, endPoint y: 179, distance: 5.4
click at [156, 174] on button "Save" at bounding box center [153, 172] width 118 height 11
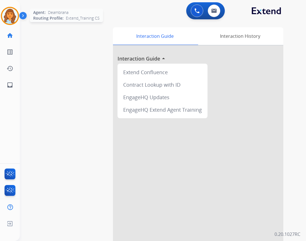
click at [12, 12] on img at bounding box center [10, 16] width 16 height 16
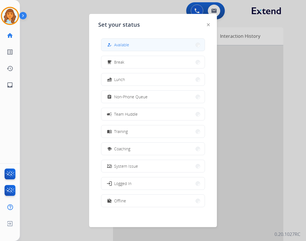
click at [126, 47] on span "Available" at bounding box center [121, 45] width 15 height 6
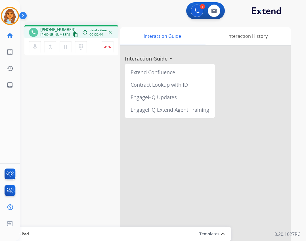
click at [73, 34] on mat-icon "content_copy" at bounding box center [75, 34] width 5 height 5
click at [73, 35] on mat-icon "content_copy" at bounding box center [75, 34] width 5 height 5
click at [111, 46] on button "Disconnect" at bounding box center [108, 47] width 12 height 12
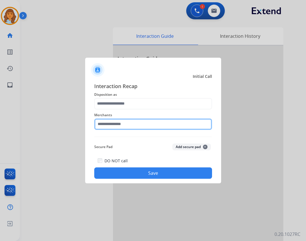
click at [108, 129] on input "text" at bounding box center [153, 123] width 118 height 11
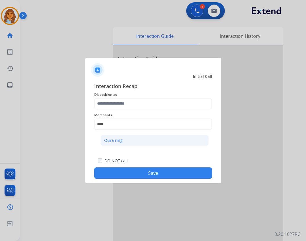
drag, startPoint x: 131, startPoint y: 142, endPoint x: 131, endPoint y: 138, distance: 3.7
click at [131, 138] on li "Oura ring" at bounding box center [154, 140] width 108 height 11
type input "*********"
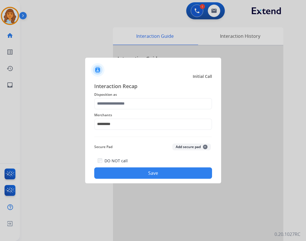
click at [130, 96] on span "Disposition as" at bounding box center [153, 94] width 118 height 7
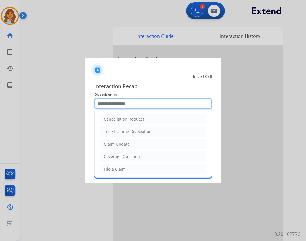
click at [133, 103] on input "text" at bounding box center [153, 103] width 118 height 11
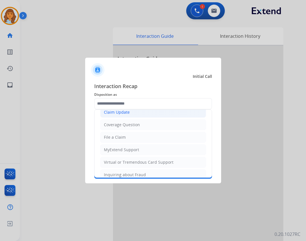
click at [149, 115] on li "Claim Update" at bounding box center [153, 112] width 106 height 11
type input "**********"
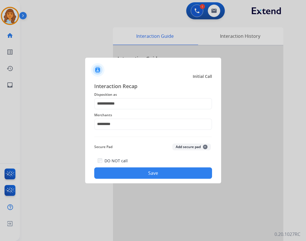
click at [150, 173] on button "Save" at bounding box center [153, 172] width 118 height 11
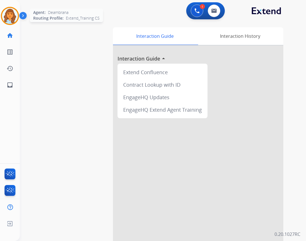
drag, startPoint x: 11, startPoint y: 14, endPoint x: 17, endPoint y: 20, distance: 8.0
click at [11, 15] on img at bounding box center [10, 16] width 16 height 16
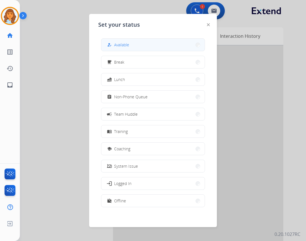
click at [143, 44] on button "how_to_reg Available" at bounding box center [152, 45] width 103 height 12
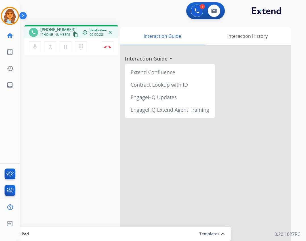
click at [73, 34] on mat-icon "content_copy" at bounding box center [75, 34] width 5 height 5
click at [110, 47] on img at bounding box center [107, 46] width 7 height 3
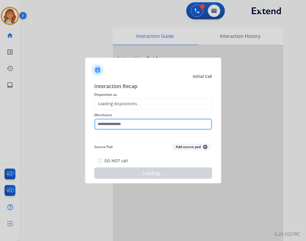
click at [130, 124] on input "text" at bounding box center [153, 123] width 118 height 11
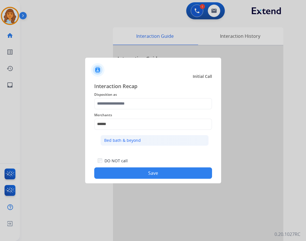
click at [129, 140] on div "Bed bath & beyond" at bounding box center [122, 140] width 37 height 6
type input "**********"
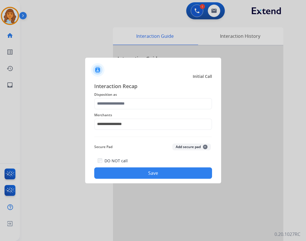
click at [133, 169] on button "Save" at bounding box center [153, 172] width 118 height 11
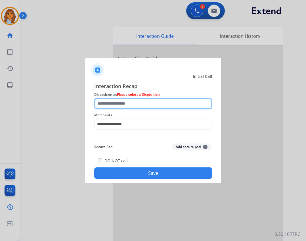
drag, startPoint x: 148, startPoint y: 104, endPoint x: 146, endPoint y: 106, distance: 3.5
click at [147, 104] on input "text" at bounding box center [153, 103] width 118 height 11
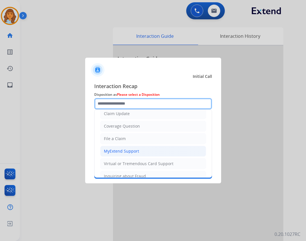
scroll to position [85, 0]
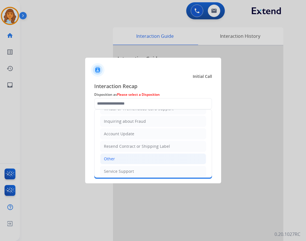
click at [125, 159] on li "Other" at bounding box center [153, 158] width 106 height 11
type input "*****"
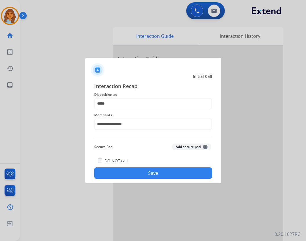
click at [137, 172] on button "Save" at bounding box center [153, 172] width 118 height 11
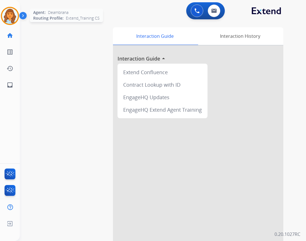
click at [12, 9] on div at bounding box center [10, 16] width 18 height 18
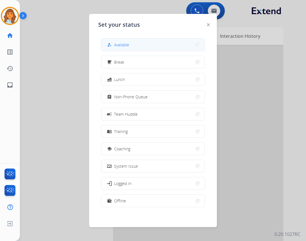
click at [132, 45] on button "how_to_reg Available" at bounding box center [152, 45] width 103 height 12
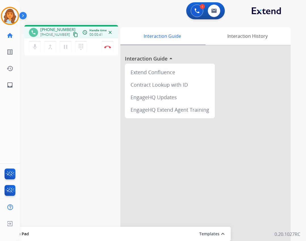
click at [63, 84] on div "phone +16018137067 +16018137067 content_copy access_time Call metrics Queue 00:…" at bounding box center [156, 138] width 272 height 237
click at [73, 35] on mat-icon "content_copy" at bounding box center [75, 34] width 5 height 5
click at [87, 48] on div "dialpad Dialpad" at bounding box center [82, 47] width 15 height 12
click at [79, 49] on mat-icon "dialpad" at bounding box center [80, 46] width 7 height 7
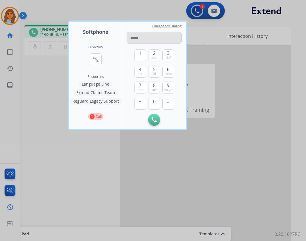
click at [150, 40] on input "tel" at bounding box center [154, 38] width 55 height 12
type input "**********"
click at [151, 119] on button "Initiate Call" at bounding box center [154, 120] width 12 height 12
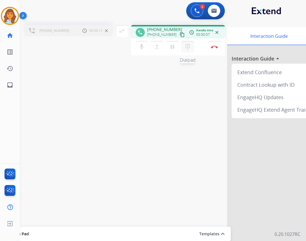
click at [191, 46] on button "dialpad Dialpad" at bounding box center [188, 47] width 12 height 12
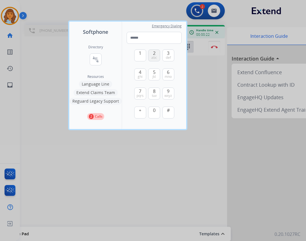
click at [151, 57] on button "2 abc" at bounding box center [154, 55] width 12 height 12
type input "*"
click at [43, 72] on div at bounding box center [153, 120] width 306 height 241
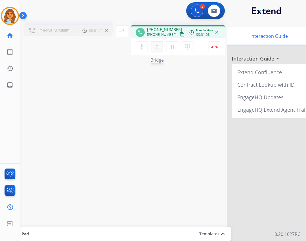
click at [159, 50] on mat-icon "merge_type" at bounding box center [157, 46] width 7 height 7
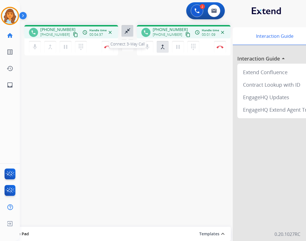
click at [127, 33] on mat-icon "close_fullscreen" at bounding box center [127, 31] width 7 height 7
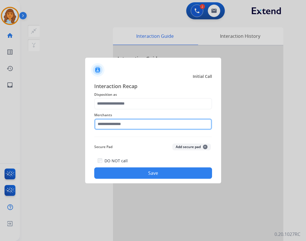
click at [152, 129] on input "text" at bounding box center [153, 123] width 118 height 11
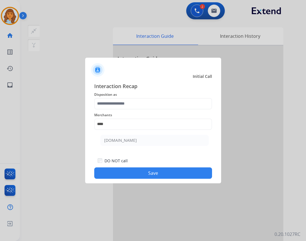
click at [163, 143] on li "[DOMAIN_NAME]" at bounding box center [154, 140] width 108 height 11
type input "**********"
click at [149, 96] on span "Disposition as" at bounding box center [153, 94] width 118 height 7
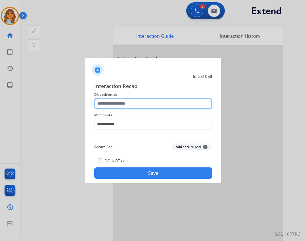
click at [148, 99] on input "text" at bounding box center [153, 103] width 118 height 11
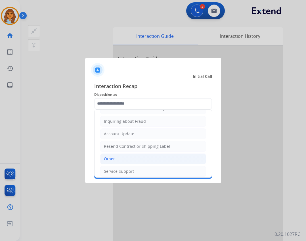
click at [112, 159] on div "Other" at bounding box center [109, 159] width 11 height 6
type input "*****"
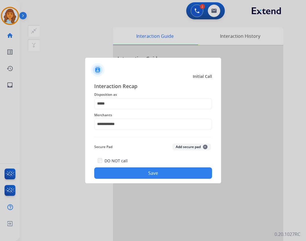
click at [138, 175] on button "Save" at bounding box center [153, 172] width 118 height 11
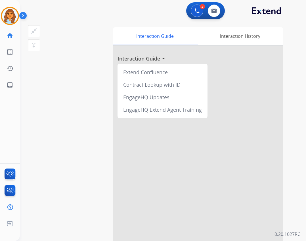
drag, startPoint x: 14, startPoint y: 16, endPoint x: 24, endPoint y: 19, distance: 10.2
click at [14, 16] on img at bounding box center [10, 16] width 16 height 16
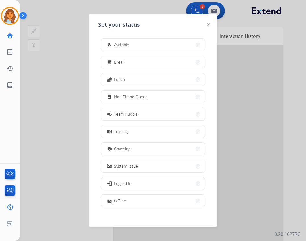
drag, startPoint x: 110, startPoint y: 40, endPoint x: 109, endPoint y: 47, distance: 6.7
click at [110, 41] on button "how_to_reg Available" at bounding box center [152, 45] width 103 height 12
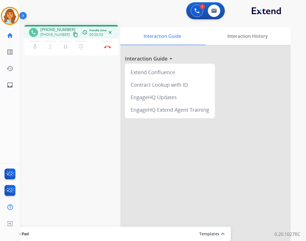
click at [73, 37] on mat-icon "content_copy" at bounding box center [75, 34] width 5 height 5
click at [83, 43] on button "dialpad Dialpad" at bounding box center [81, 47] width 12 height 12
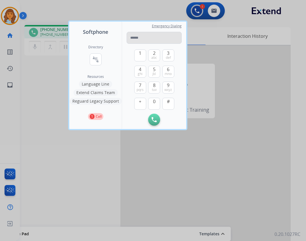
click at [164, 38] on input "tel" at bounding box center [154, 38] width 55 height 12
click at [150, 33] on input "tel" at bounding box center [154, 38] width 55 height 12
type input "**********"
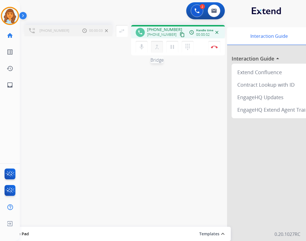
click at [161, 48] on button "merge_type Bridge" at bounding box center [157, 47] width 12 height 12
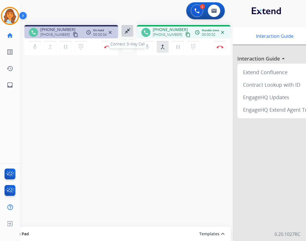
click at [123, 27] on button "close_fullscreen Connect 3-Way Call" at bounding box center [127, 31] width 12 height 12
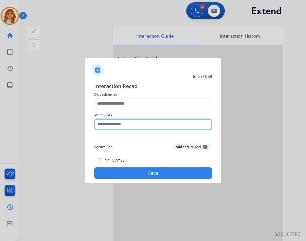
click at [112, 124] on input "text" at bounding box center [153, 123] width 118 height 11
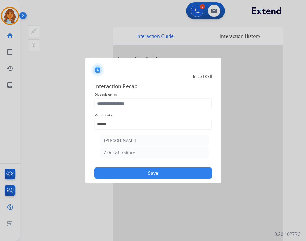
click at [149, 150] on li "Ashley furniture" at bounding box center [154, 152] width 108 height 11
type input "**********"
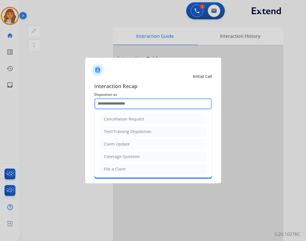
click at [138, 99] on input "text" at bounding box center [153, 103] width 118 height 11
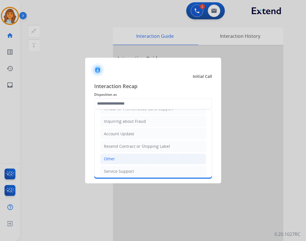
click at [117, 161] on li "Other" at bounding box center [153, 158] width 106 height 11
type input "*****"
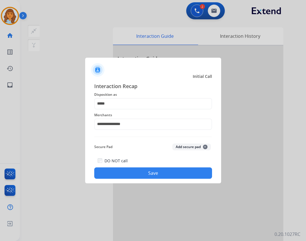
click at [129, 173] on button "Save" at bounding box center [153, 172] width 118 height 11
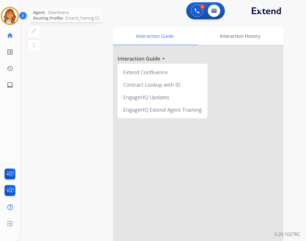
click at [12, 12] on img at bounding box center [10, 16] width 16 height 16
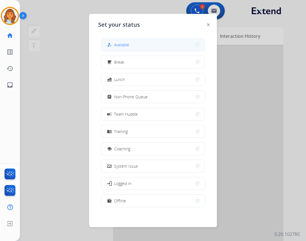
click at [127, 48] on div "how_to_reg Available" at bounding box center [117, 44] width 23 height 7
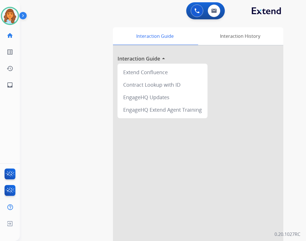
drag, startPoint x: 7, startPoint y: 19, endPoint x: 25, endPoint y: 22, distance: 18.5
click at [8, 19] on img at bounding box center [10, 16] width 16 height 16
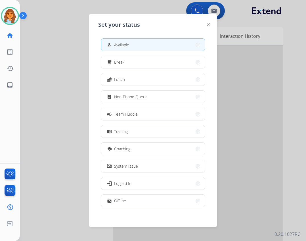
click at [141, 110] on button "campaign Team Huddle" at bounding box center [152, 114] width 103 height 12
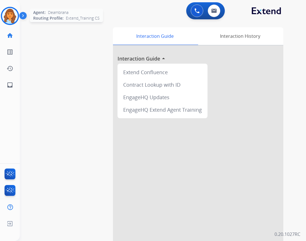
click at [4, 13] on img at bounding box center [10, 16] width 16 height 16
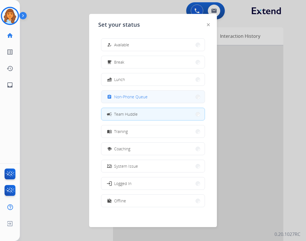
click at [163, 100] on button "assignment Non-Phone Queue" at bounding box center [152, 97] width 103 height 12
